Goal: Navigation & Orientation: Find specific page/section

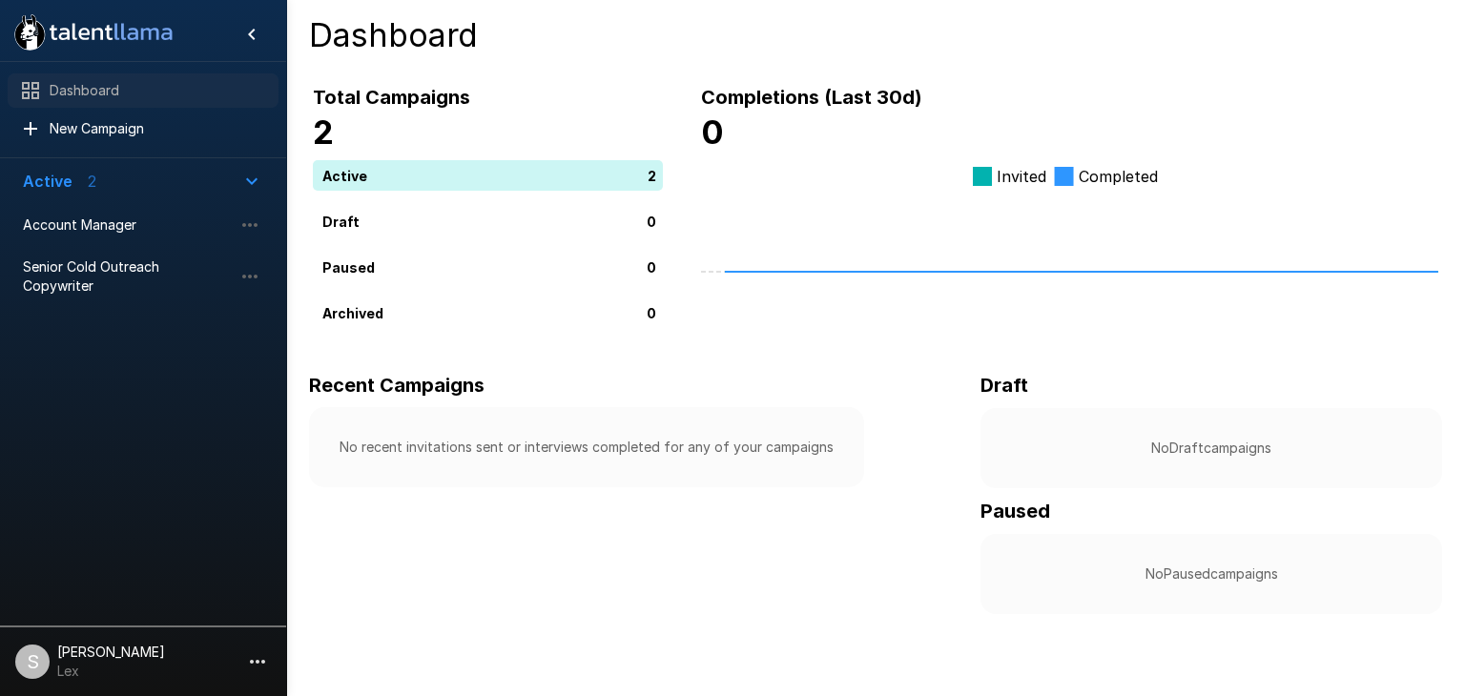
click at [103, 81] on span "Dashboard" at bounding box center [157, 90] width 214 height 19
click at [97, 101] on div "Dashboard" at bounding box center [143, 90] width 271 height 34
click at [231, 649] on li "S [PERSON_NAME] Lex" at bounding box center [143, 658] width 286 height 61
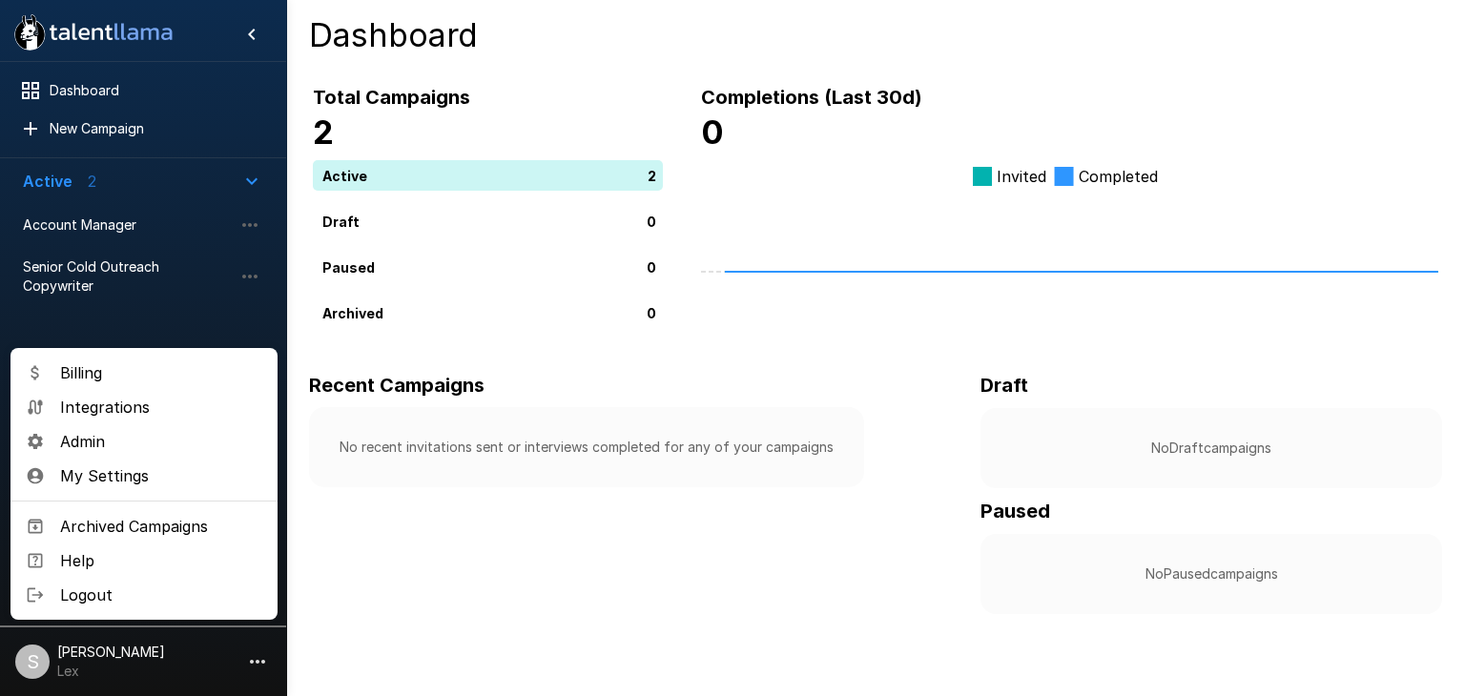
click at [80, 227] on div at bounding box center [732, 348] width 1465 height 696
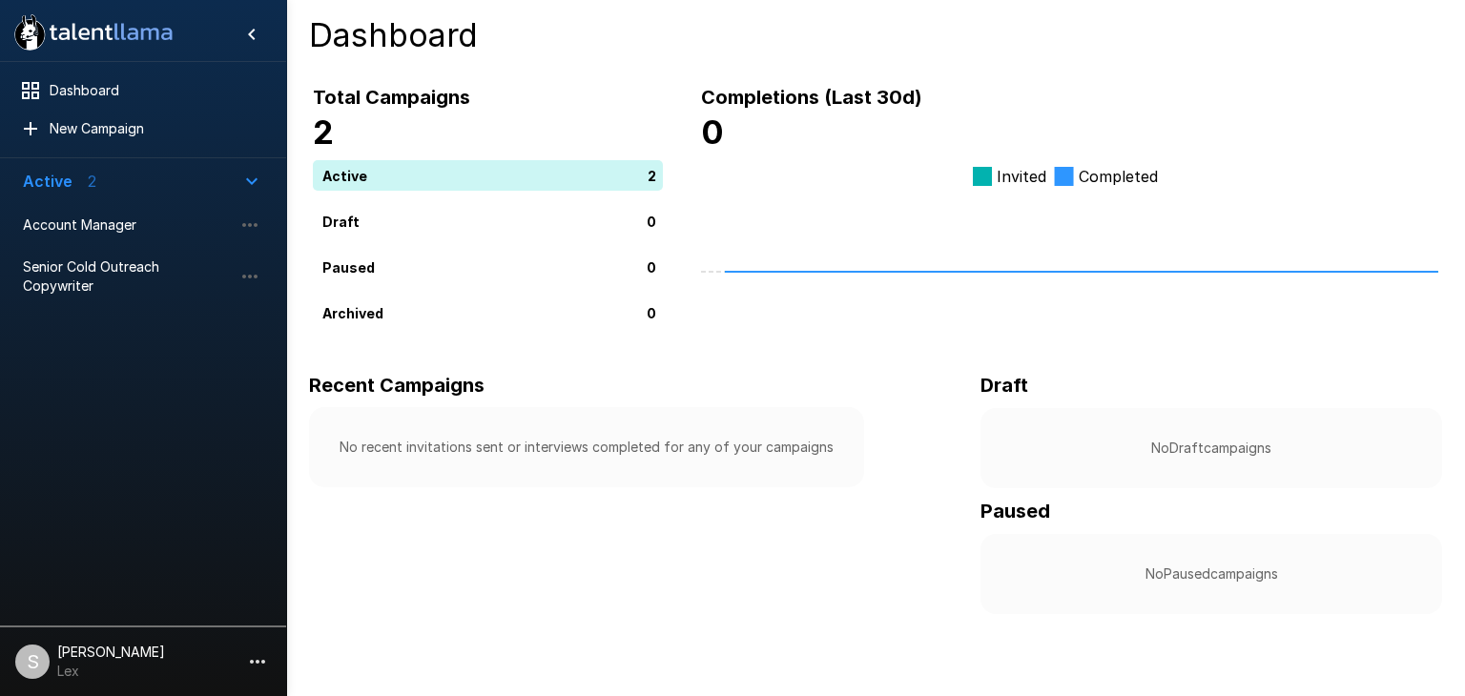
click at [80, 227] on span "Account Manager" at bounding box center [128, 225] width 210 height 19
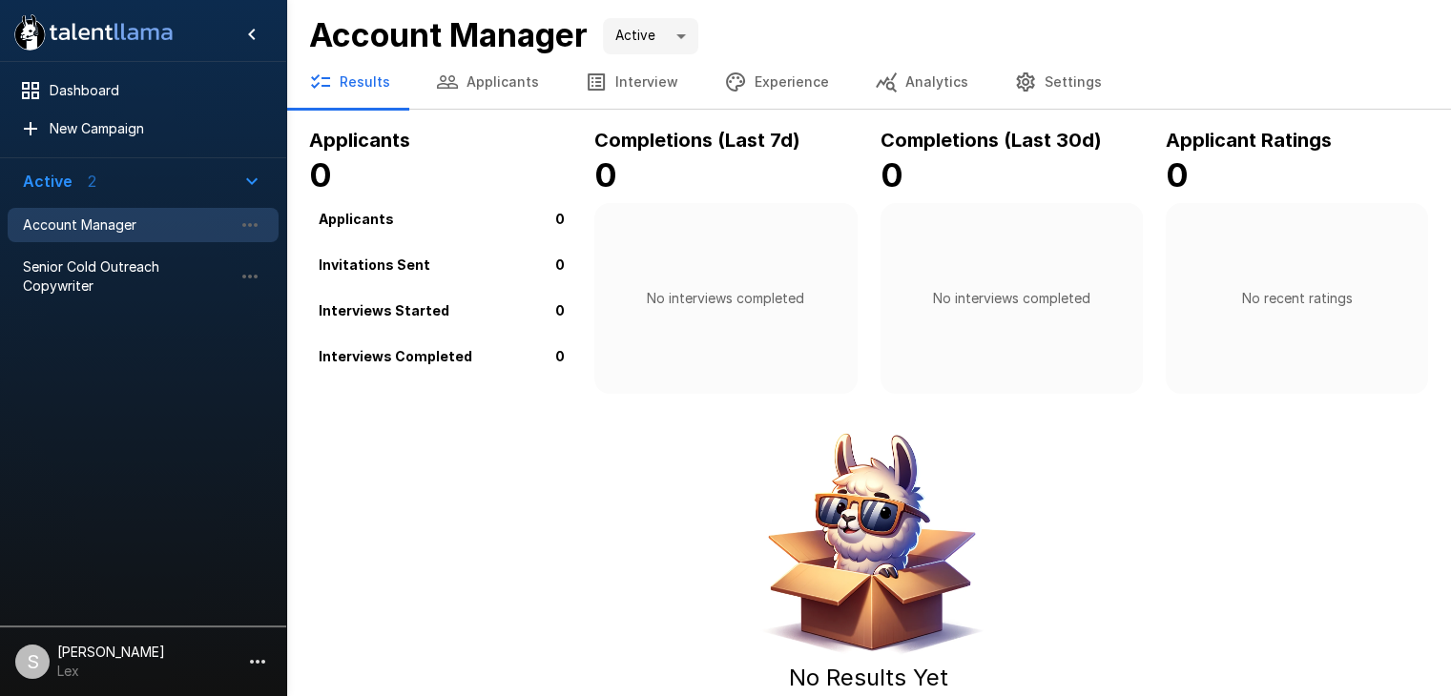
click at [1021, 78] on button "Settings" at bounding box center [1058, 81] width 134 height 53
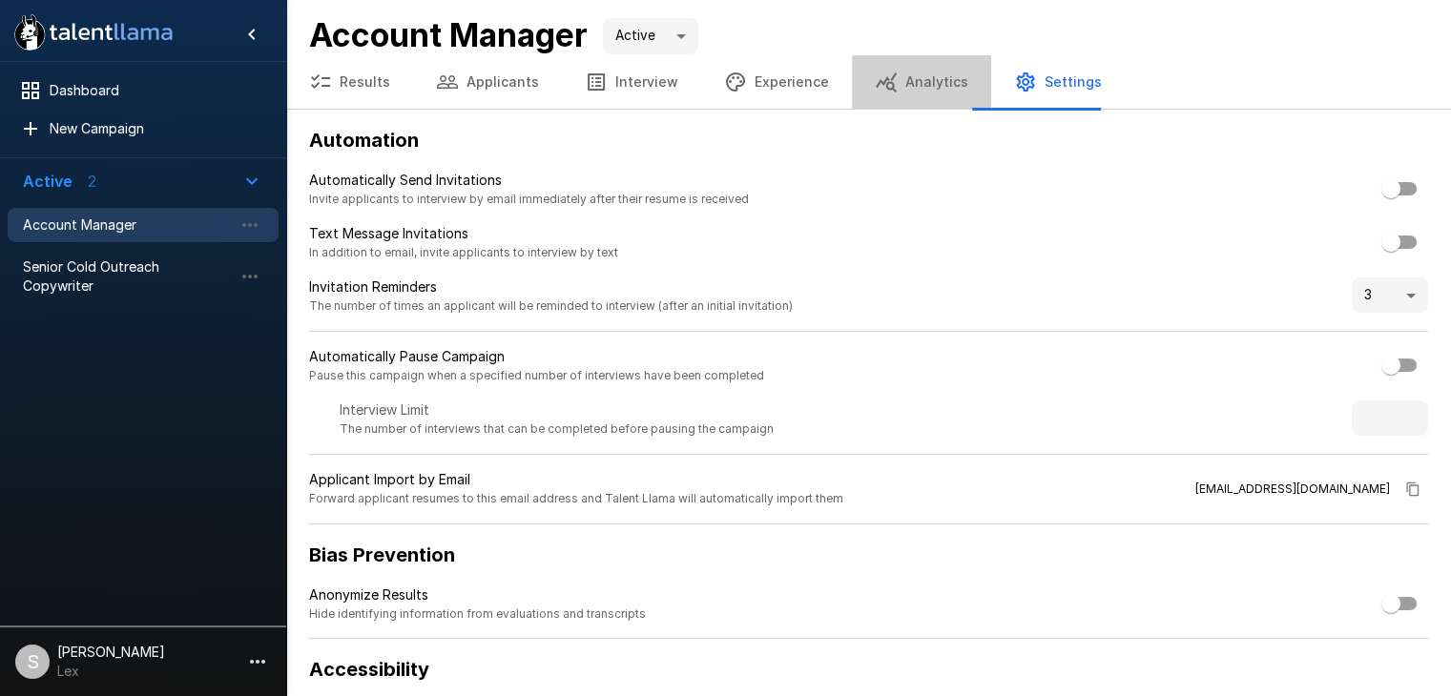
click at [908, 82] on button "Analytics" at bounding box center [921, 81] width 139 height 53
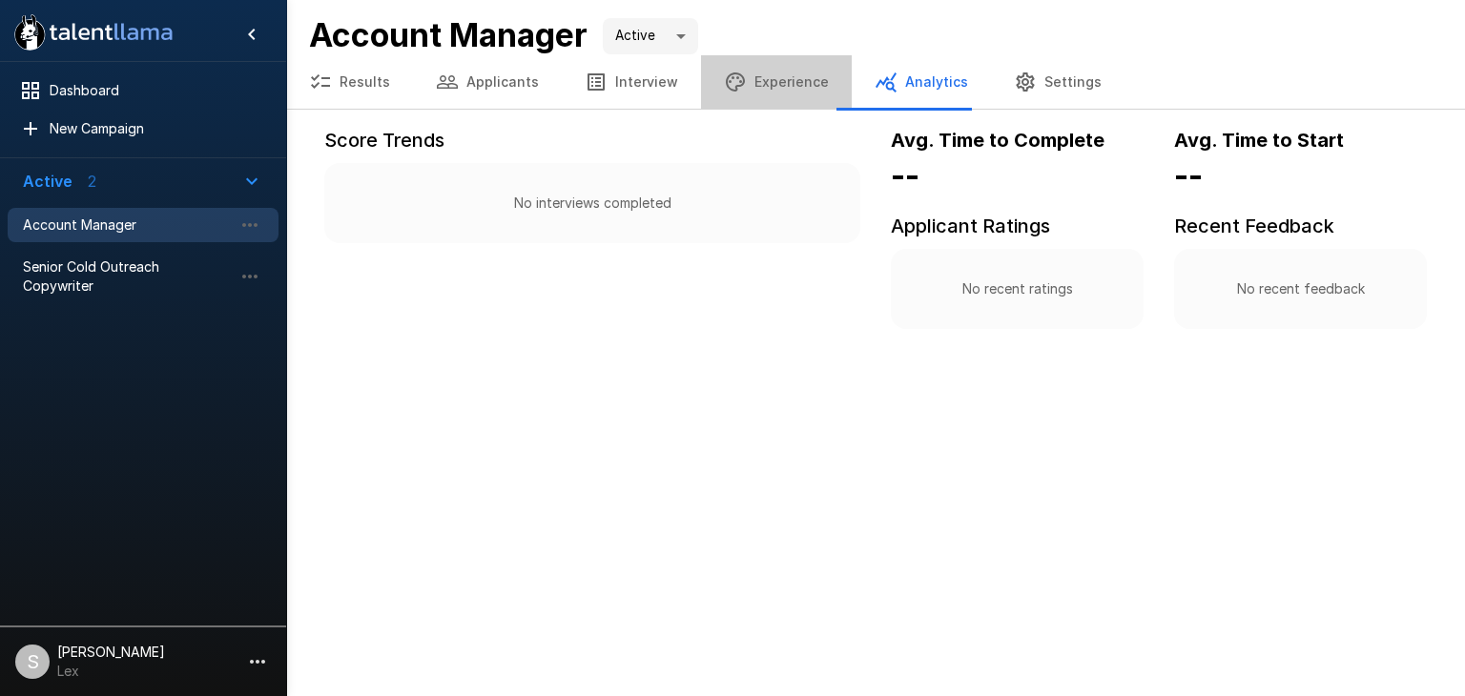
click at [766, 73] on button "Experience" at bounding box center [776, 81] width 151 height 53
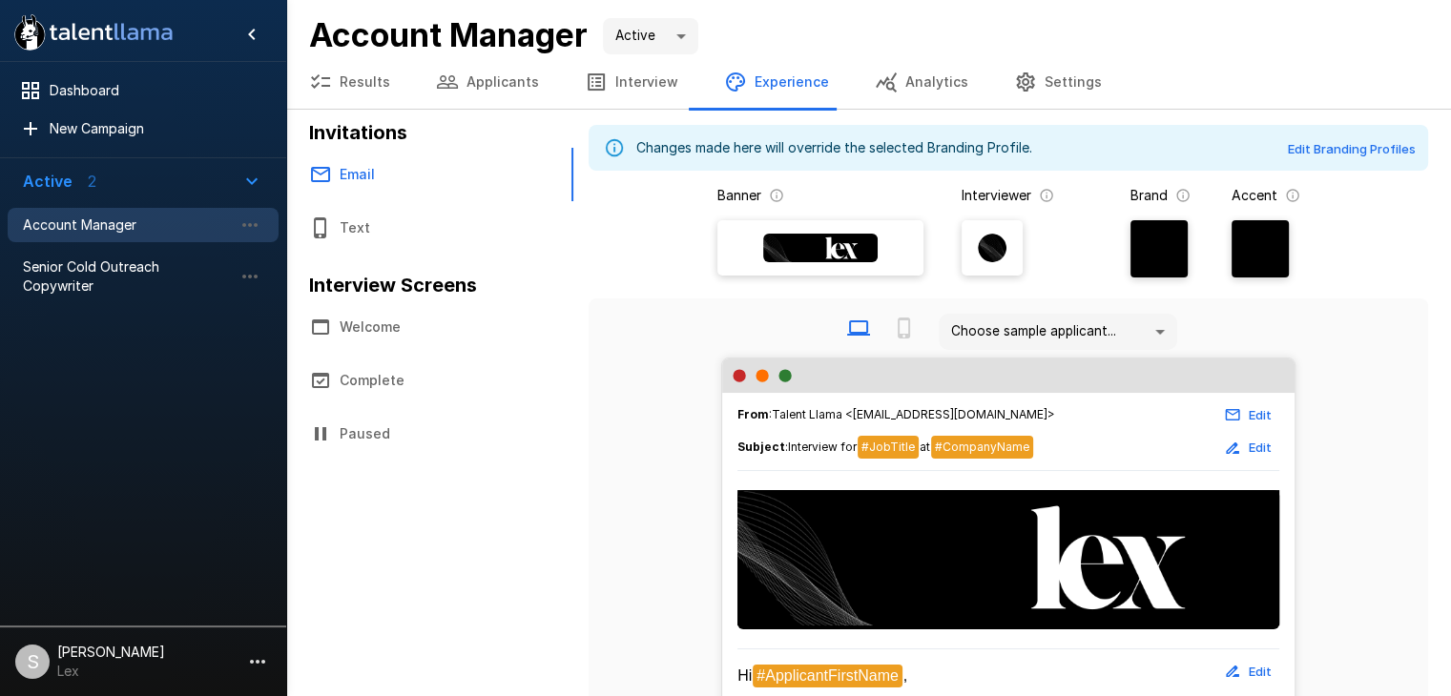
click at [263, 658] on icon "button" at bounding box center [257, 661] width 23 height 23
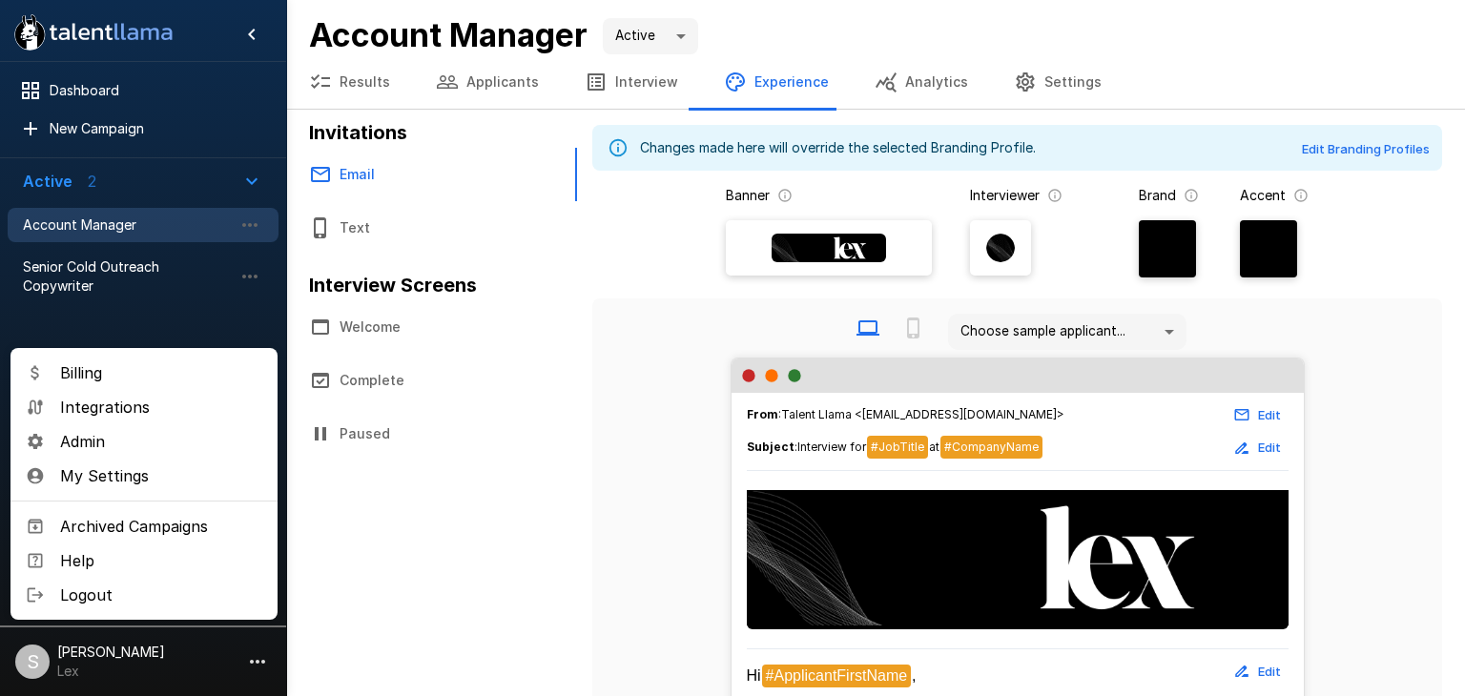
click at [97, 444] on span "Admin" at bounding box center [161, 441] width 202 height 23
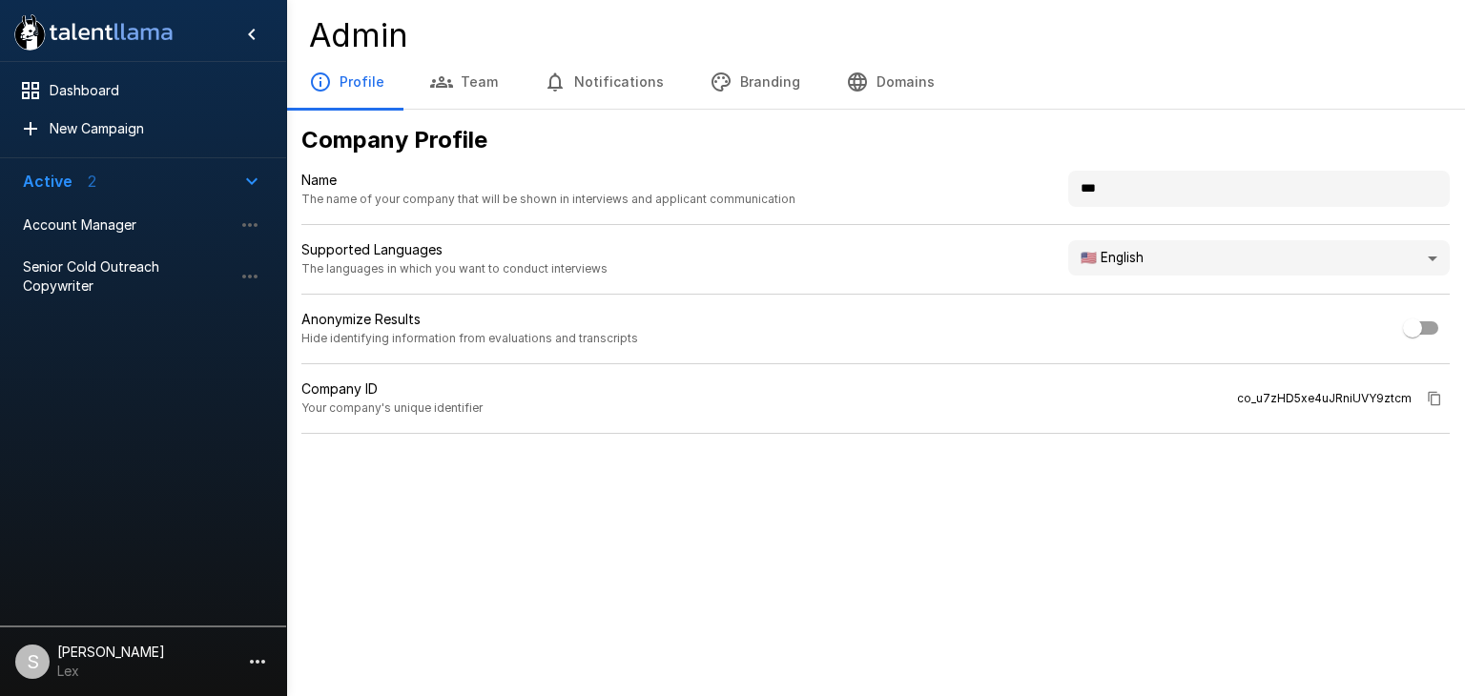
click at [721, 88] on button "Branding" at bounding box center [755, 81] width 136 height 53
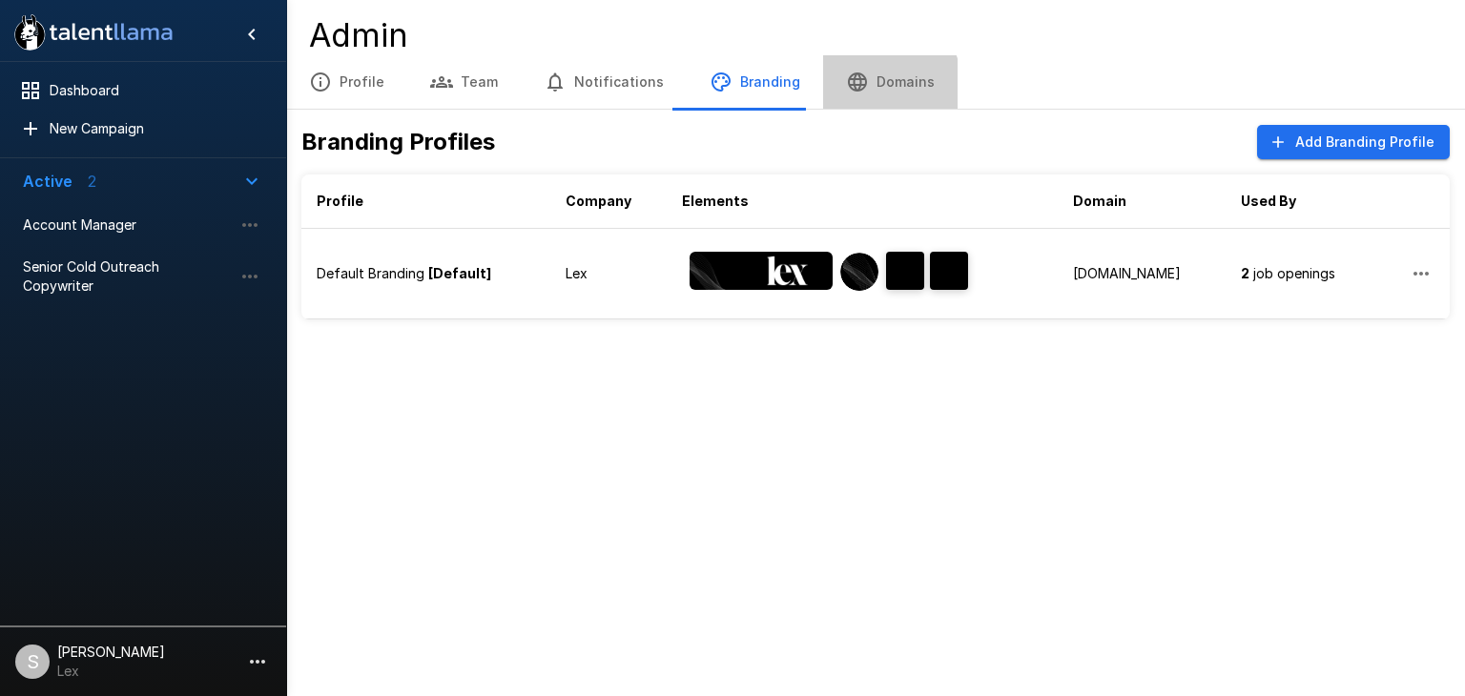
click at [865, 86] on button "Domains" at bounding box center [890, 81] width 134 height 53
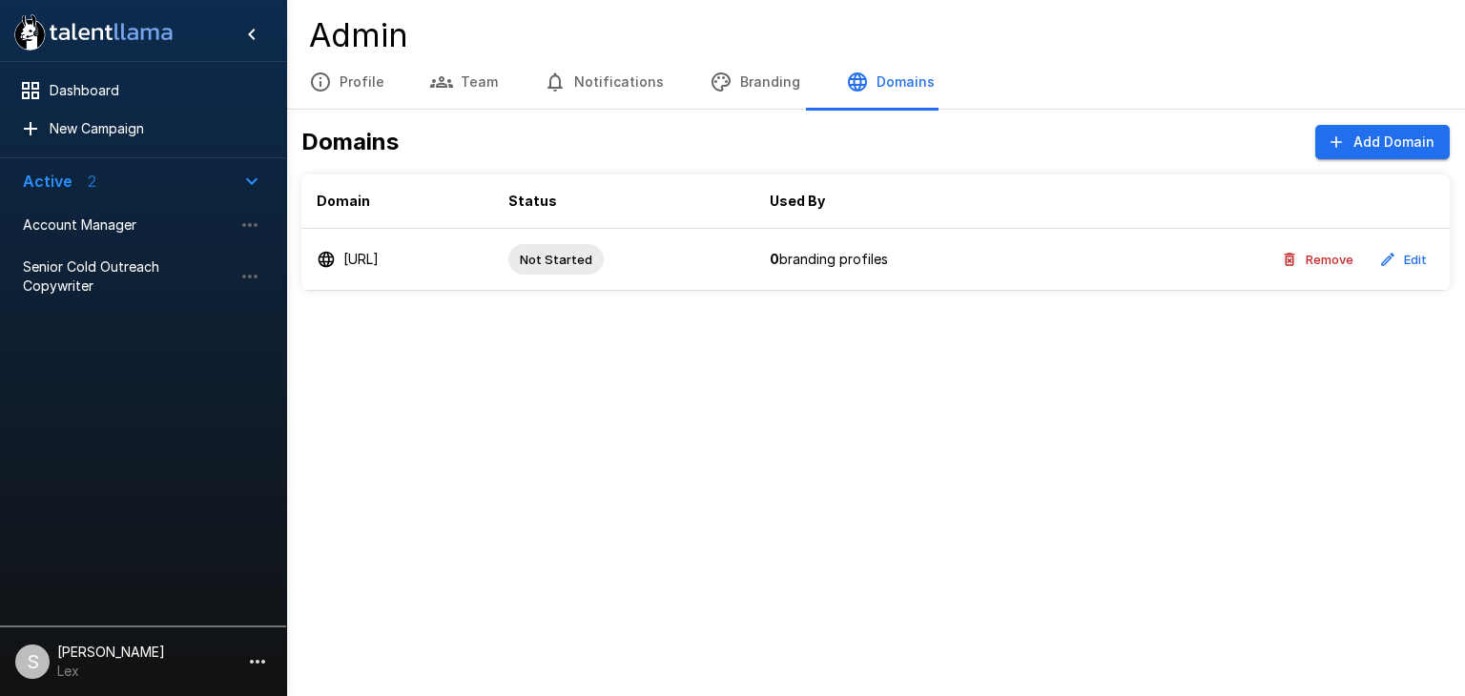
click at [624, 77] on button "Notifications" at bounding box center [604, 81] width 166 height 53
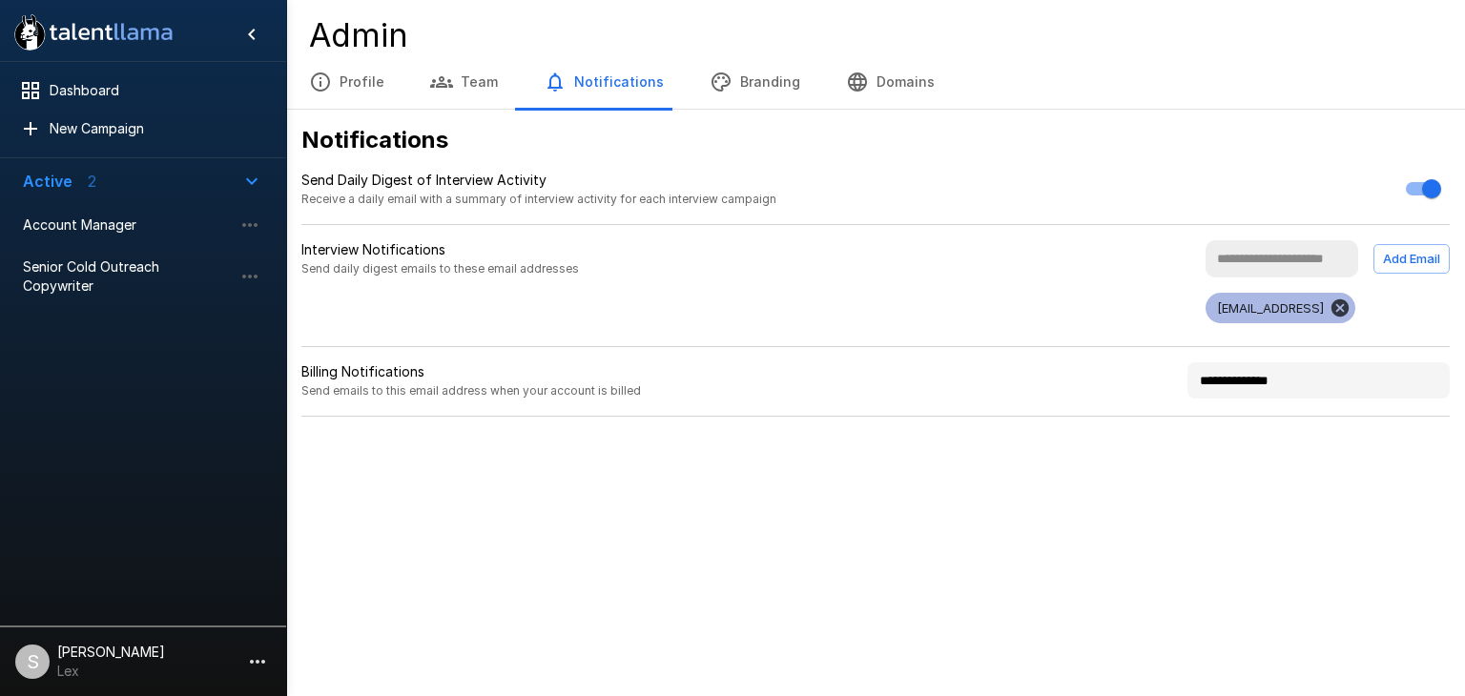
click at [469, 81] on button "Team" at bounding box center [463, 81] width 113 height 53
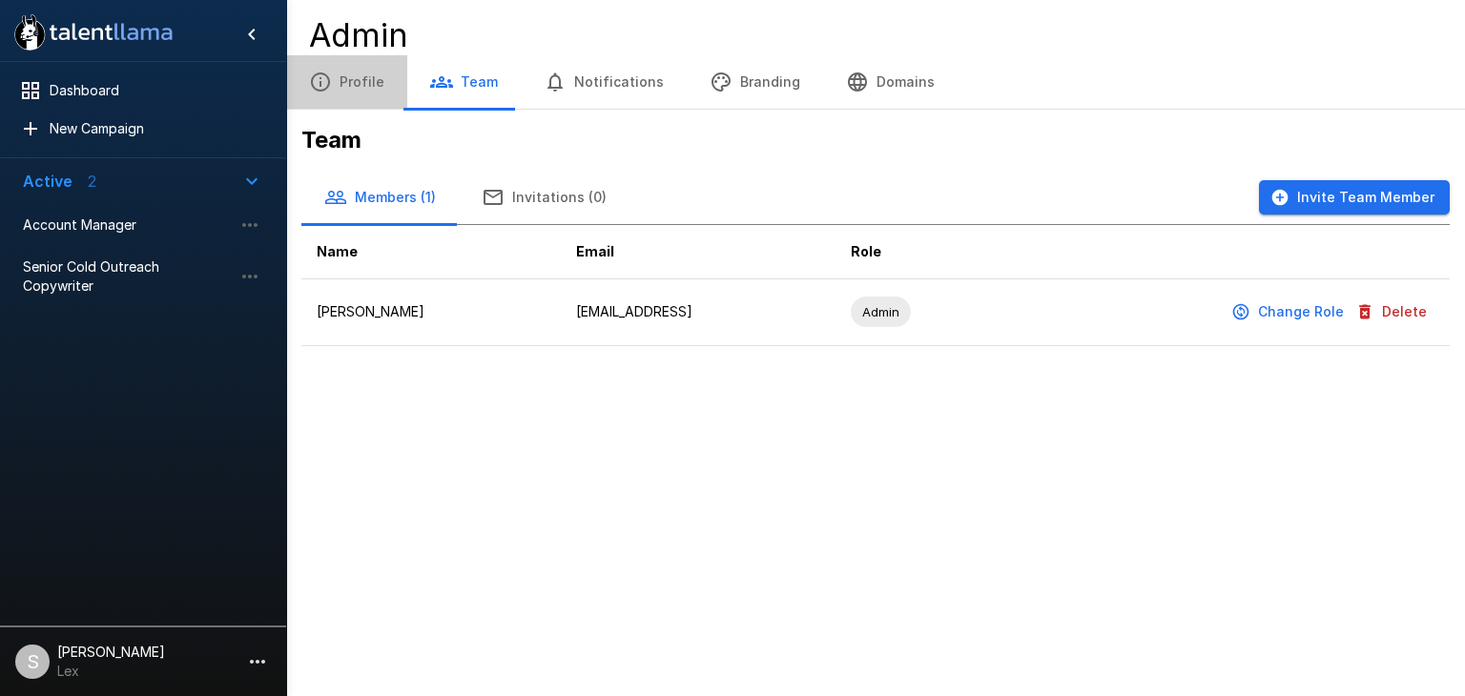
click at [367, 86] on button "Profile" at bounding box center [346, 81] width 121 height 53
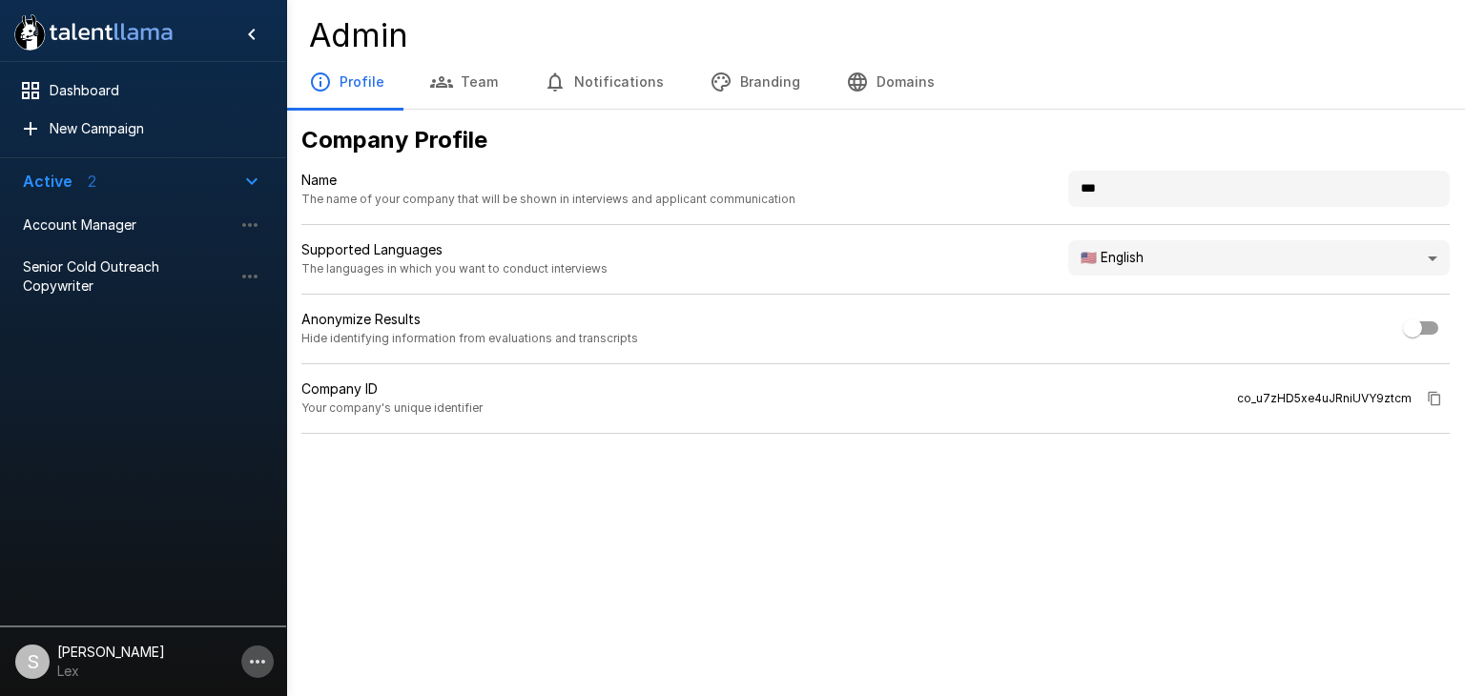
click at [256, 654] on icon "button" at bounding box center [257, 661] width 23 height 23
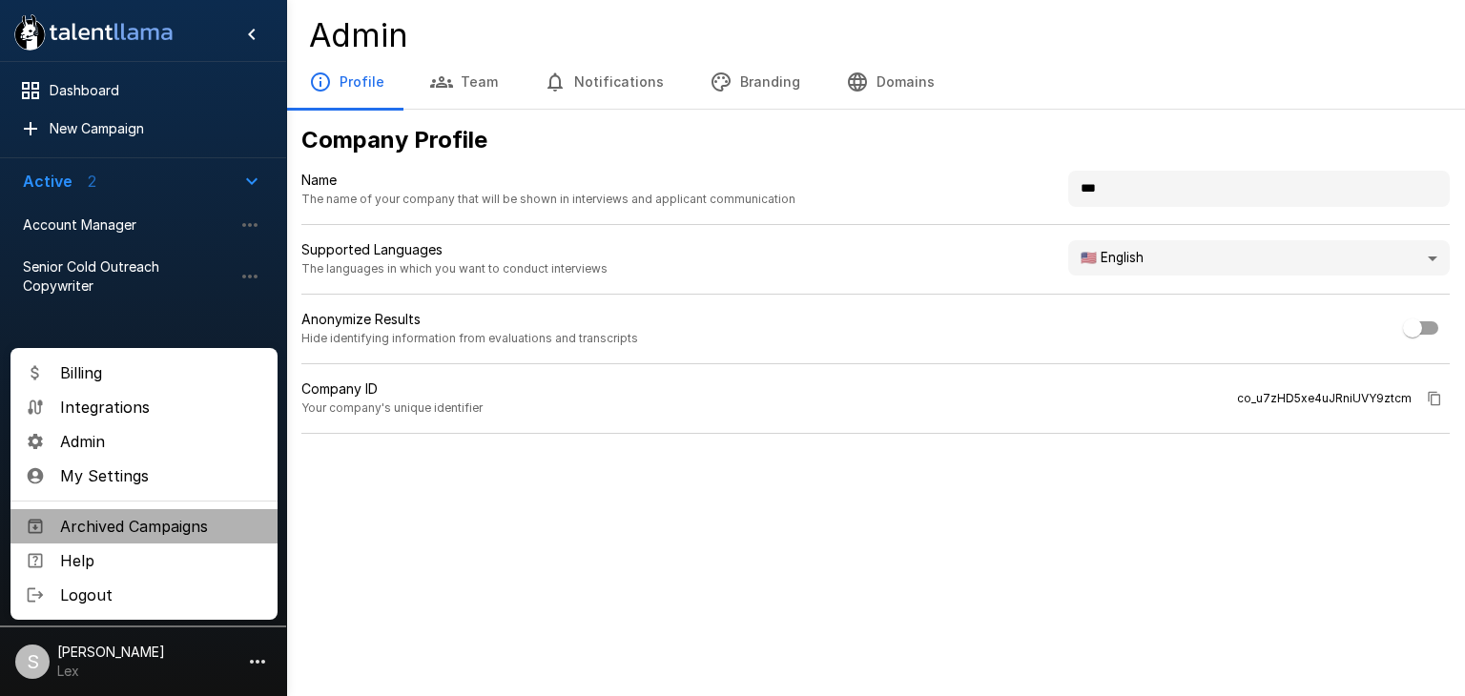
click at [182, 531] on span "Archived Campaigns" at bounding box center [161, 526] width 202 height 23
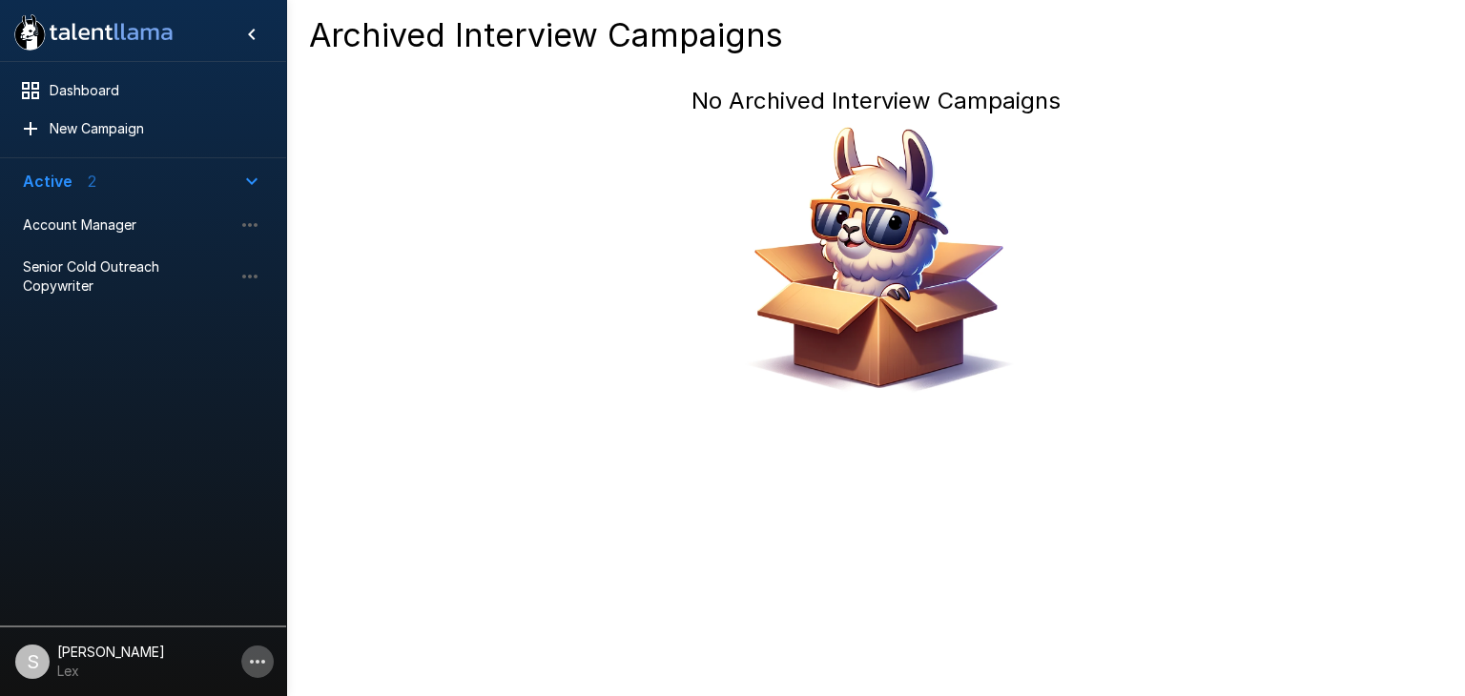
click at [259, 653] on icon "button" at bounding box center [257, 661] width 23 height 23
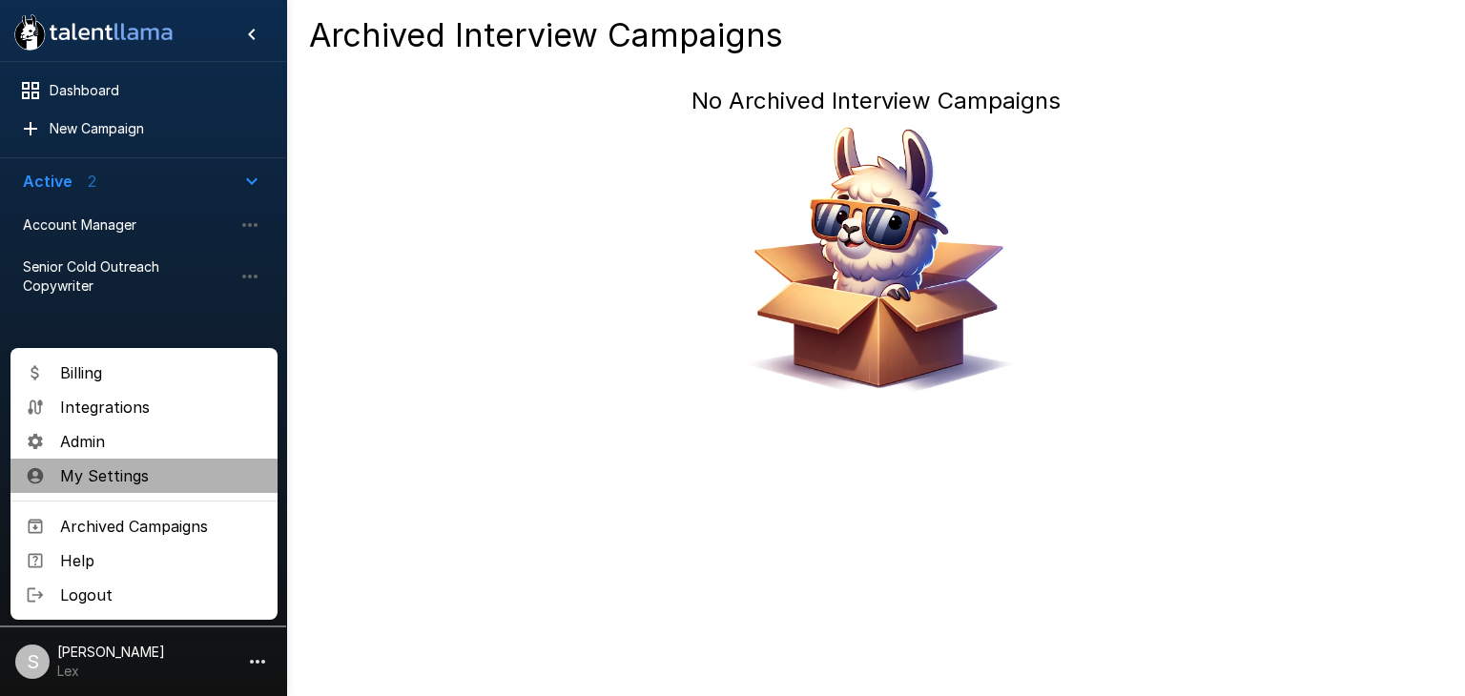
click at [91, 474] on span "My Settings" at bounding box center [161, 475] width 202 height 23
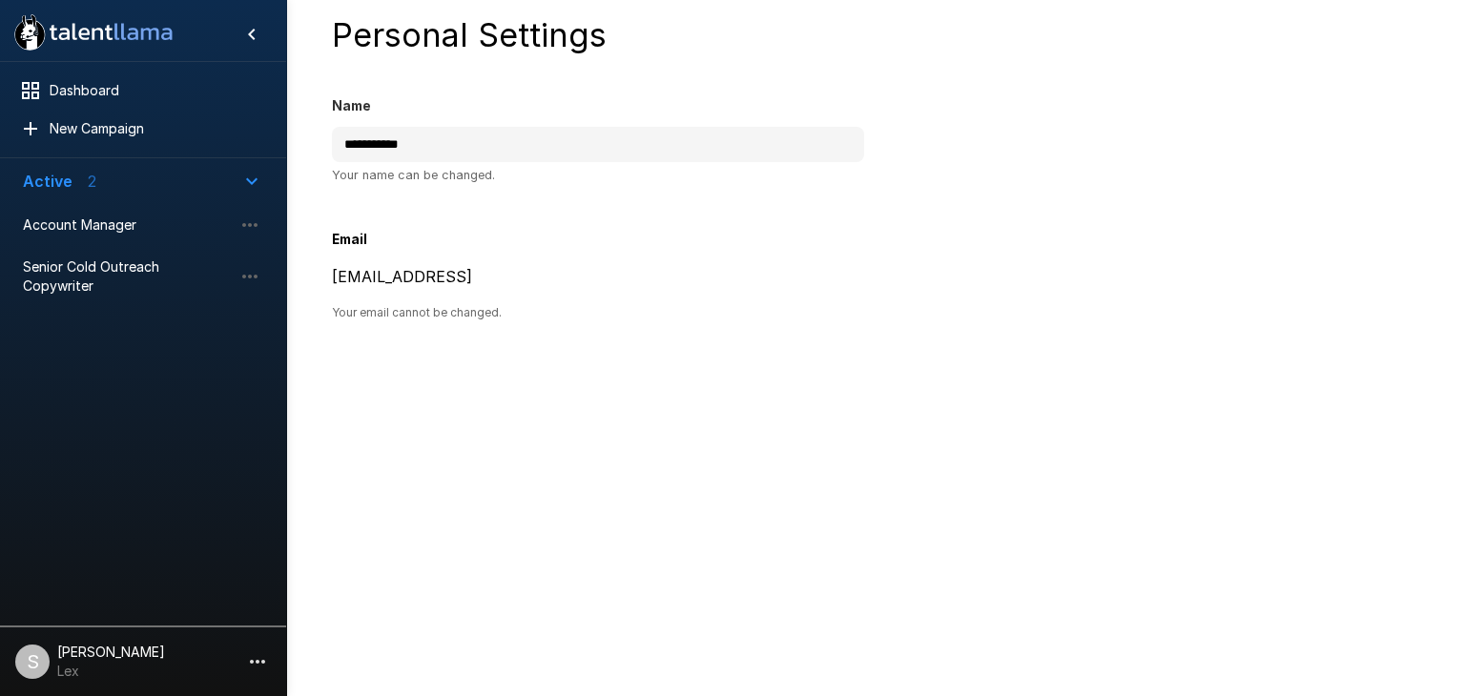
click at [247, 658] on icon "button" at bounding box center [257, 661] width 23 height 23
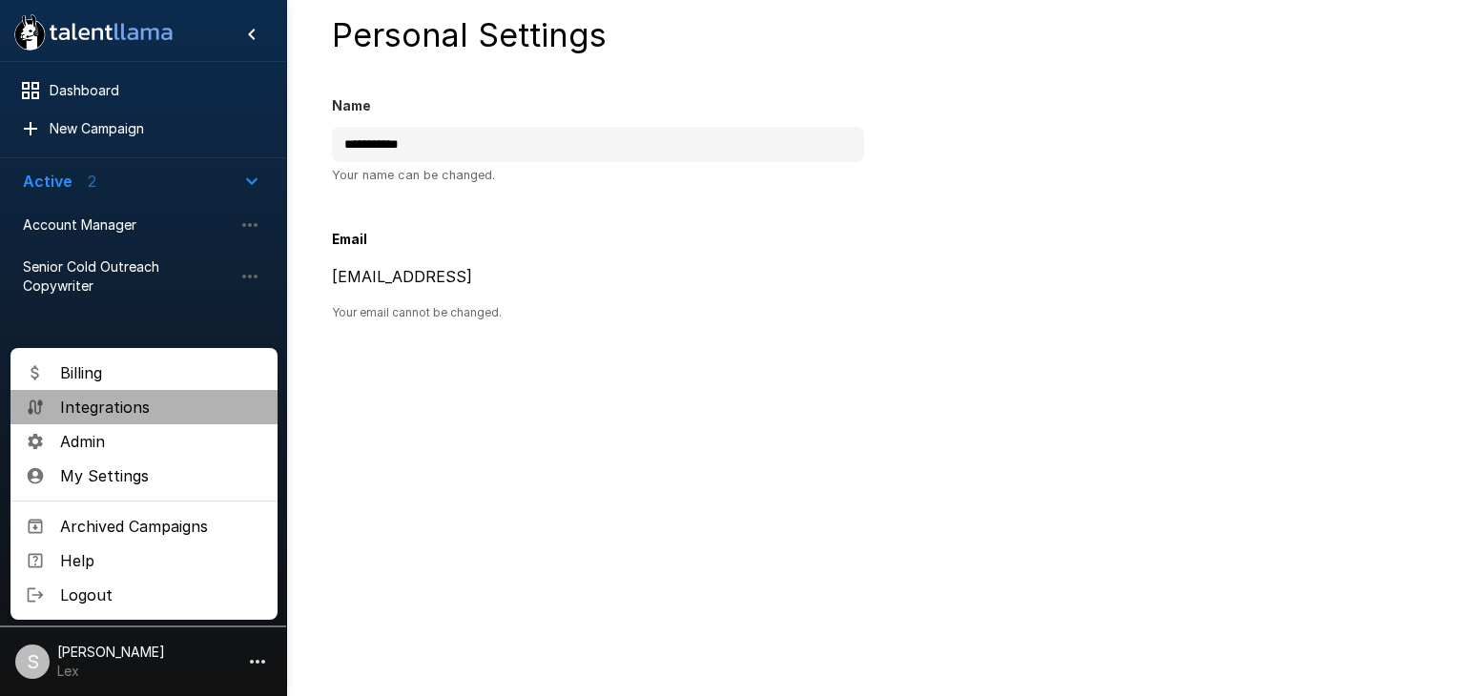
click at [93, 413] on span "Integrations" at bounding box center [161, 407] width 202 height 23
